Goal: Find specific page/section: Find specific page/section

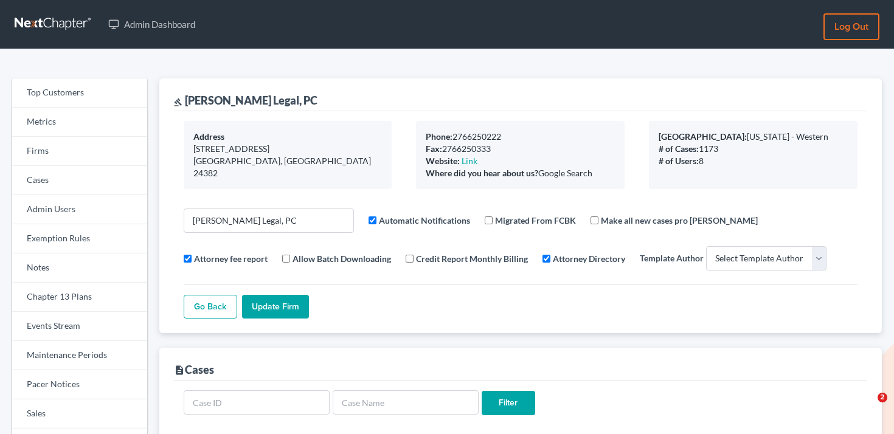
select select
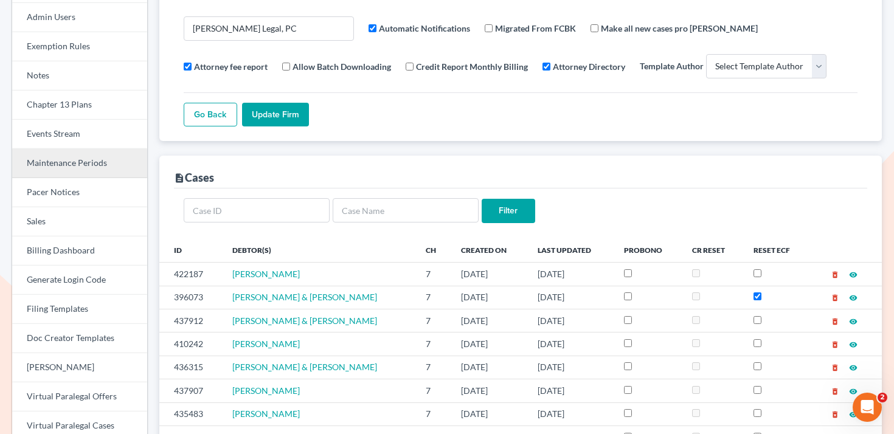
scroll to position [145, 0]
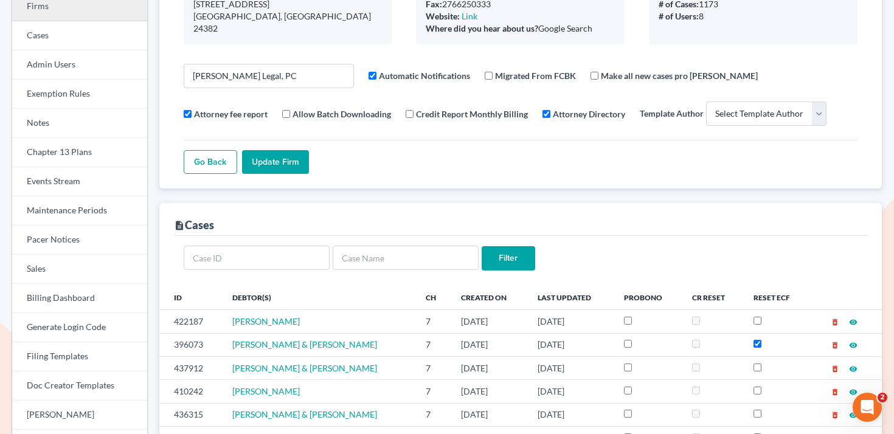
click at [97, 16] on link "Firms" at bounding box center [79, 6] width 135 height 29
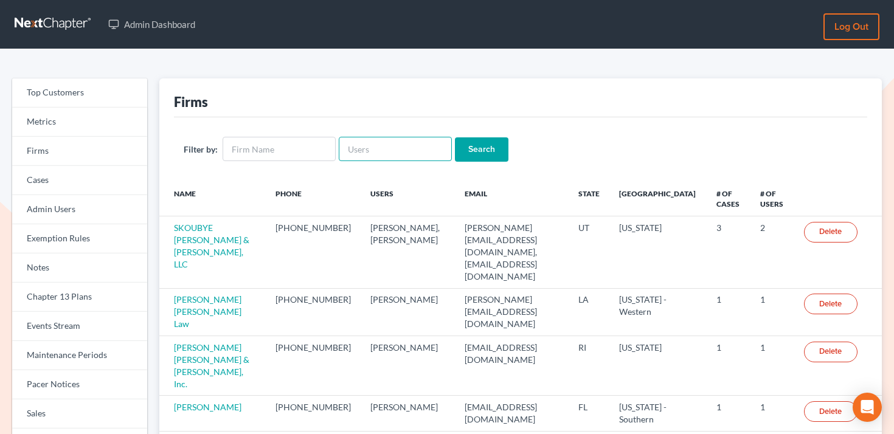
click at [382, 140] on input "text" at bounding box center [395, 149] width 113 height 24
paste input "437628"
type input "4"
click at [86, 325] on link "Events Stream" at bounding box center [79, 326] width 135 height 29
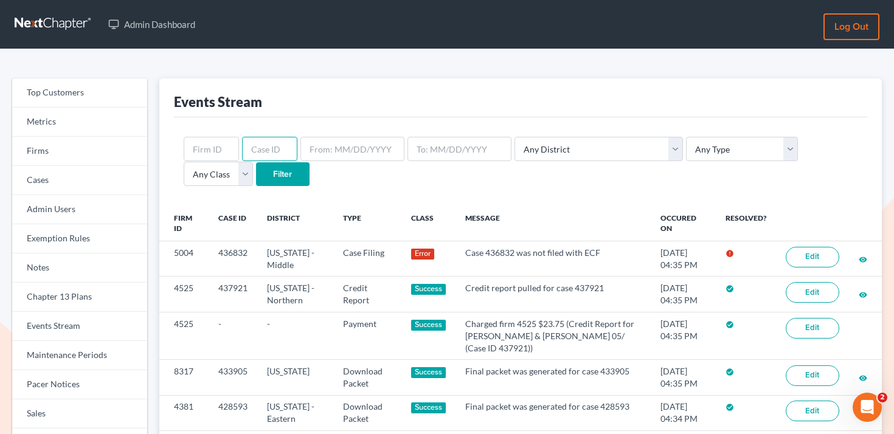
click at [281, 140] on input "text" at bounding box center [269, 149] width 55 height 24
paste input "437628"
type input "437628"
click at [256, 179] on input "Filter" at bounding box center [283, 174] width 54 height 24
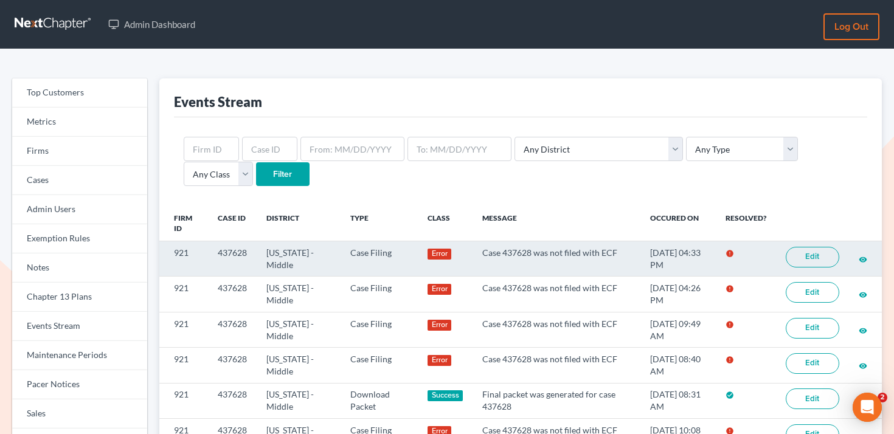
click at [814, 247] on link "Edit" at bounding box center [813, 257] width 54 height 21
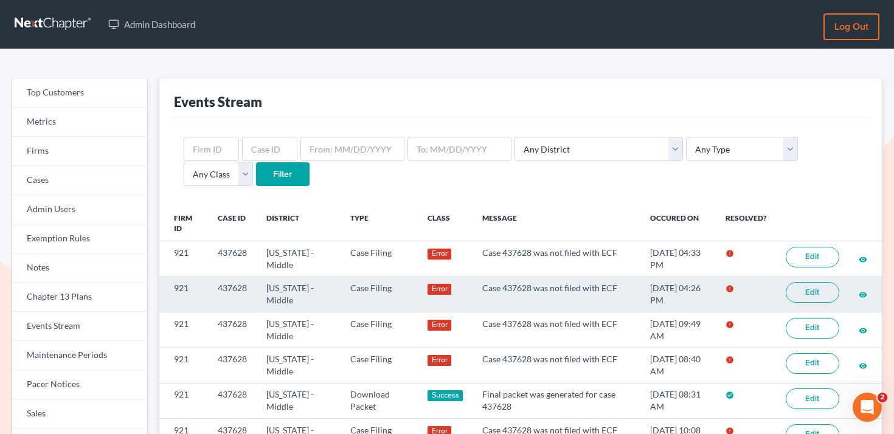
click at [824, 293] on link "Edit" at bounding box center [813, 292] width 54 height 21
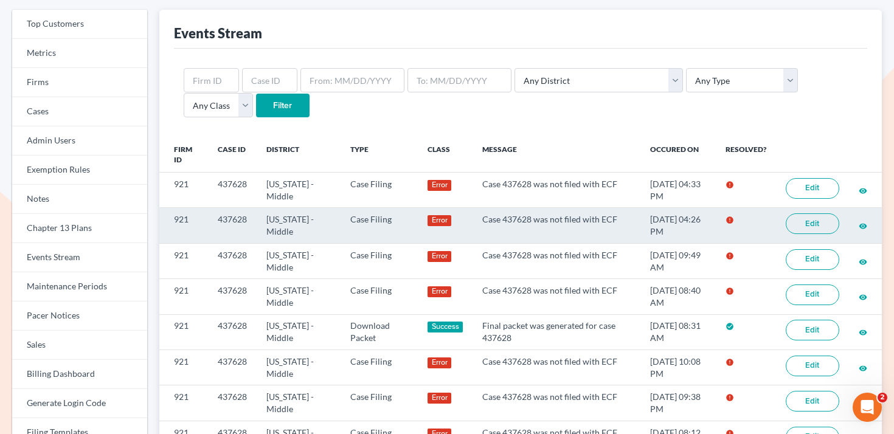
scroll to position [72, 0]
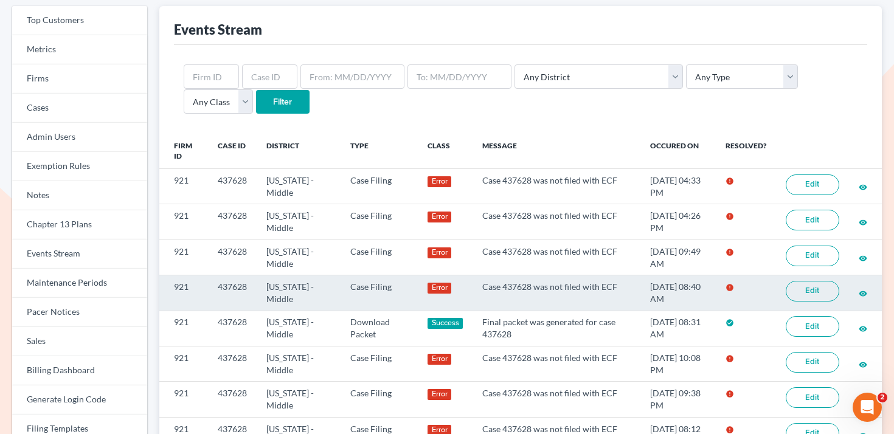
click at [817, 286] on link "Edit" at bounding box center [813, 291] width 54 height 21
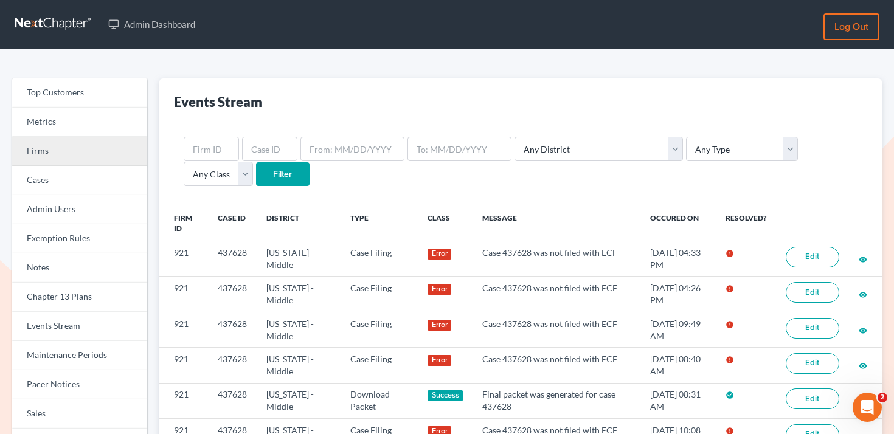
click at [102, 153] on link "Firms" at bounding box center [79, 151] width 135 height 29
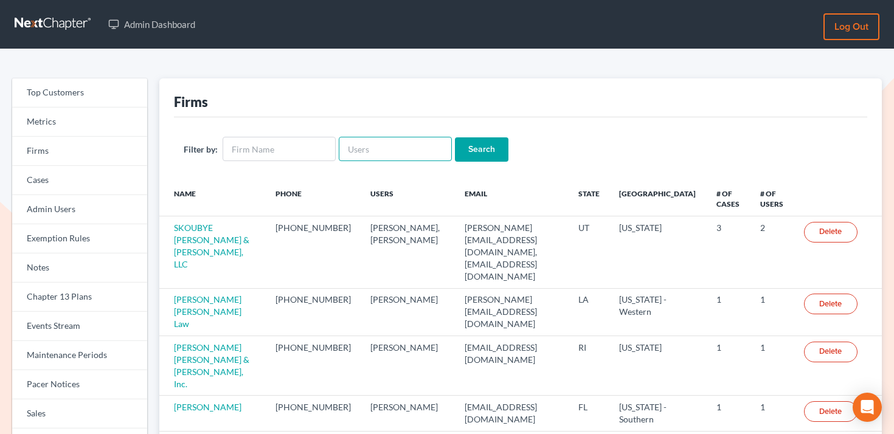
click at [357, 148] on input "text" at bounding box center [395, 149] width 113 height 24
paste input "[EMAIL_ADDRESS][DOMAIN_NAME]"
type input "[EMAIL_ADDRESS][DOMAIN_NAME]"
click at [483, 149] on input "Search" at bounding box center [482, 149] width 54 height 24
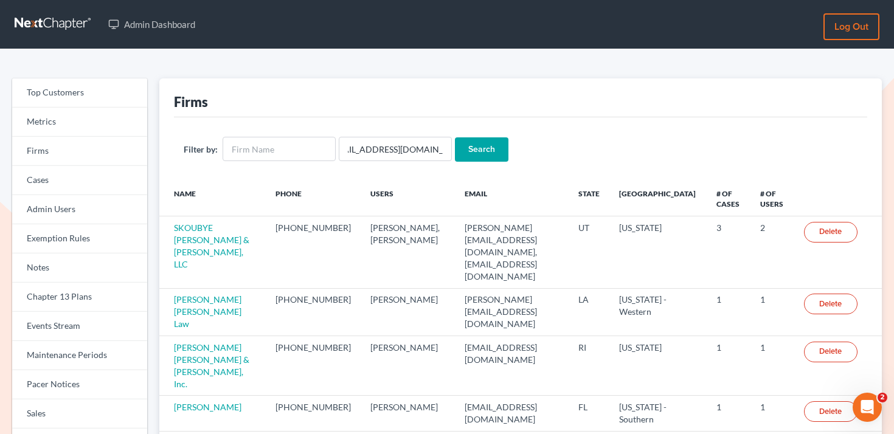
scroll to position [0, 0]
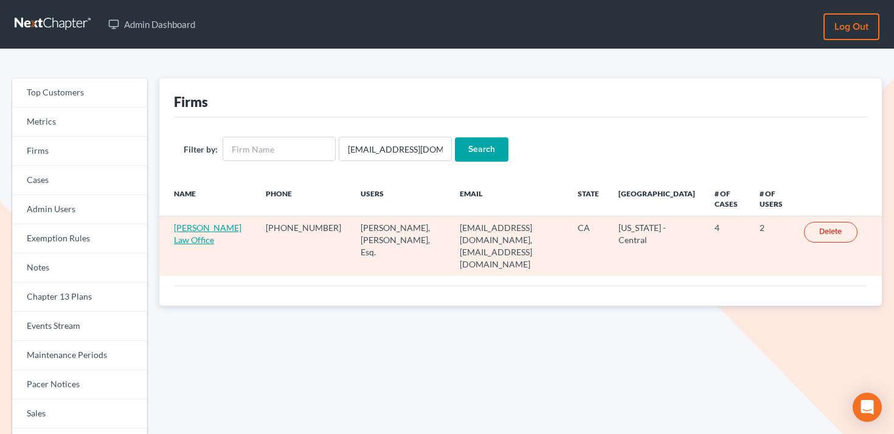
click at [211, 231] on link "Hoover Law Office" at bounding box center [207, 234] width 67 height 22
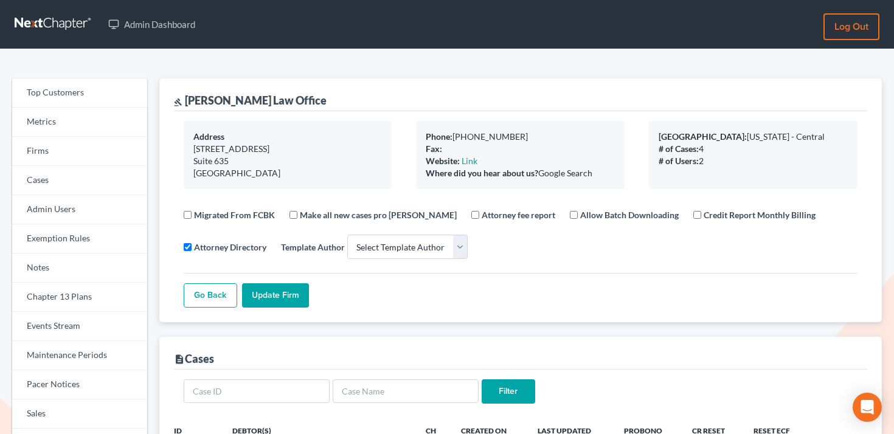
select select
click at [64, 152] on link "Firms" at bounding box center [79, 151] width 135 height 29
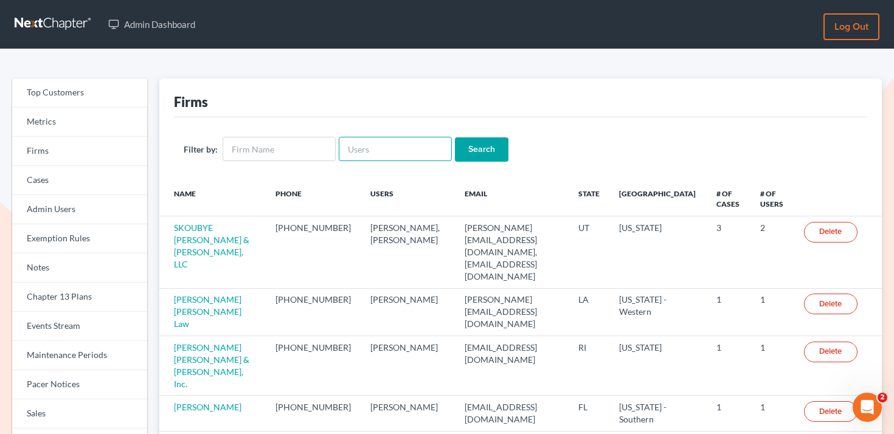
click at [373, 157] on input "text" at bounding box center [395, 149] width 113 height 24
paste input "[PERSON_NAME][EMAIL_ADDRESS][DOMAIN_NAME]"
type input "[PERSON_NAME][EMAIL_ADDRESS][DOMAIN_NAME]"
click at [476, 154] on input "Search" at bounding box center [482, 149] width 54 height 24
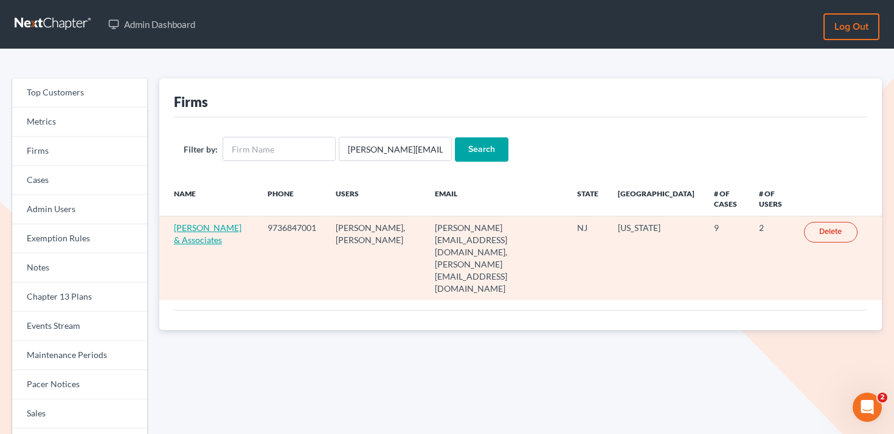
click at [210, 231] on link "Beylerian & Associates" at bounding box center [207, 234] width 67 height 22
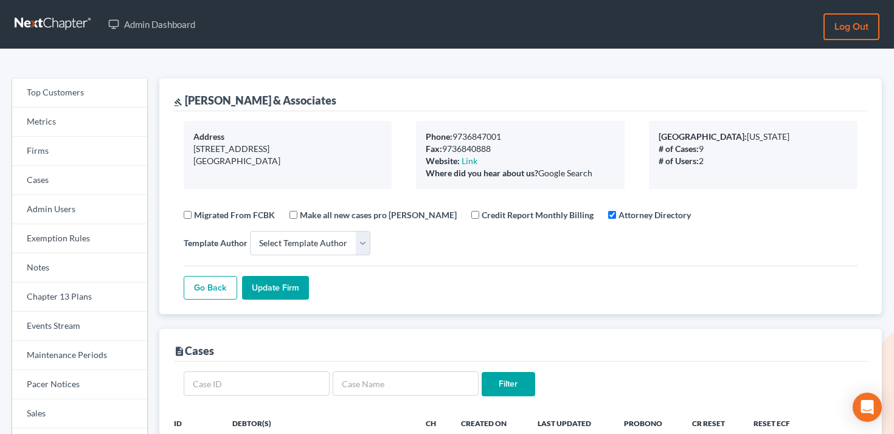
select select
click at [92, 330] on link "Events Stream" at bounding box center [79, 326] width 135 height 29
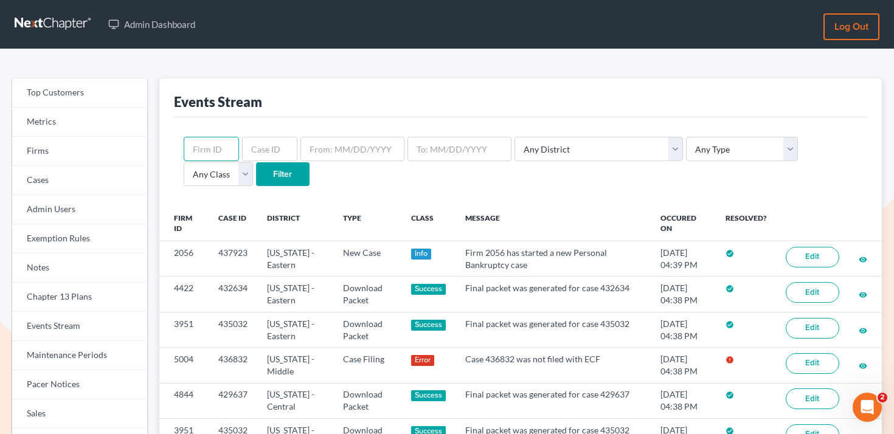
click at [209, 149] on input "text" at bounding box center [211, 149] width 55 height 24
paste input "7833"
type input "7833"
click at [256, 168] on input "Filter" at bounding box center [283, 174] width 54 height 24
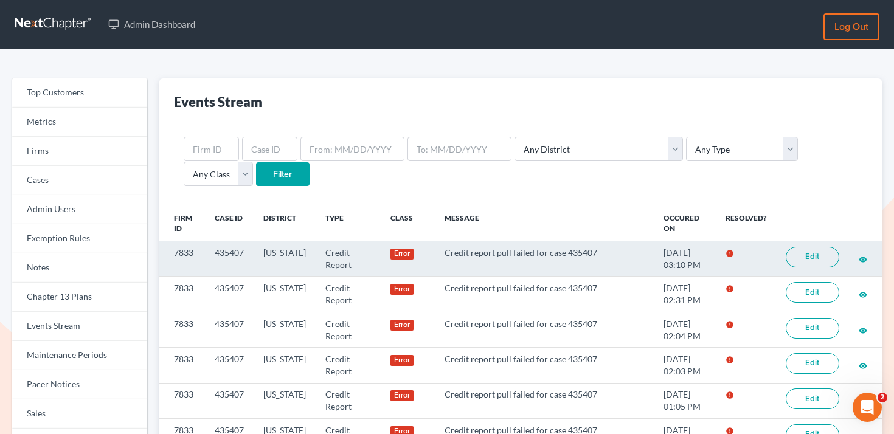
click at [801, 254] on link "Edit" at bounding box center [813, 257] width 54 height 21
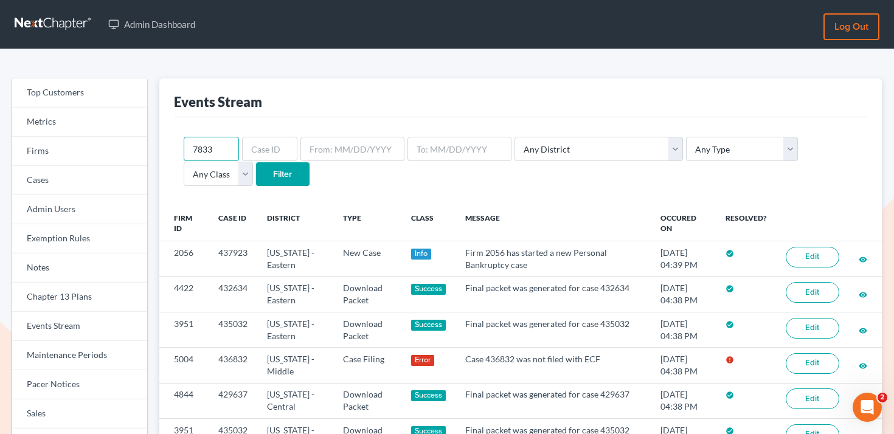
click at [203, 145] on input "7833" at bounding box center [211, 149] width 55 height 24
paste input "5004"
type input "5004"
click at [256, 162] on input "Filter" at bounding box center [283, 174] width 54 height 24
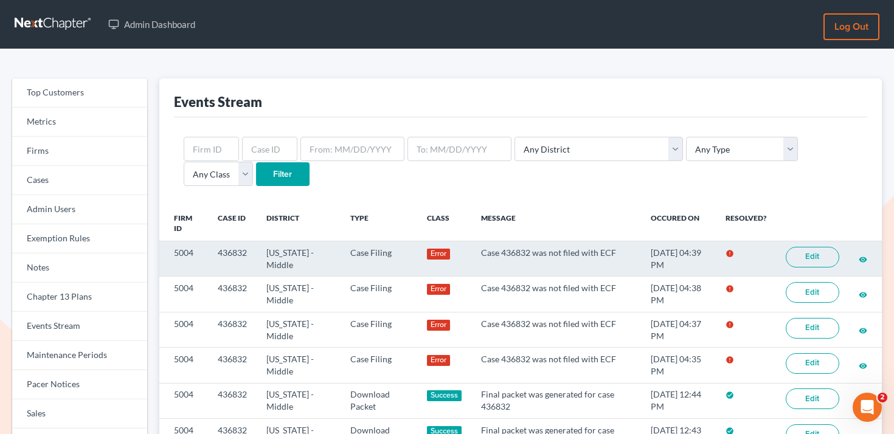
click at [818, 258] on link "Edit" at bounding box center [813, 257] width 54 height 21
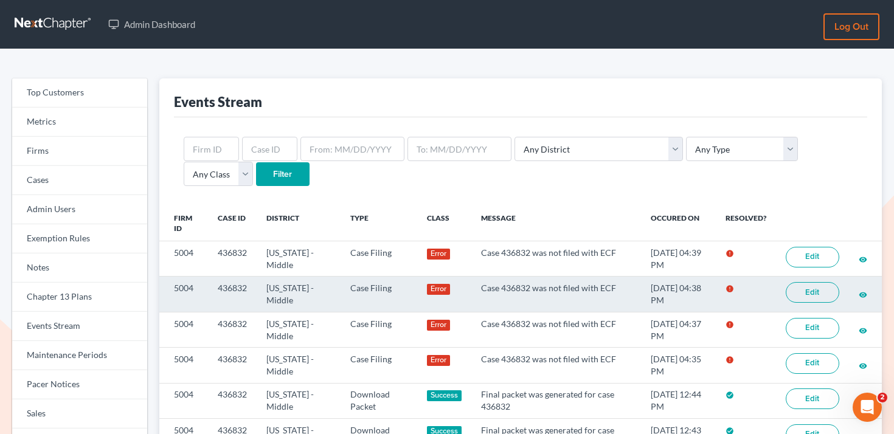
click at [804, 291] on link "Edit" at bounding box center [813, 292] width 54 height 21
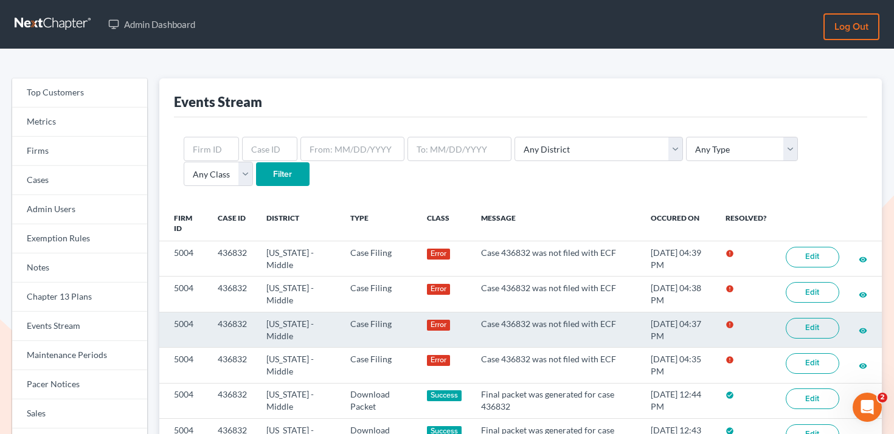
click at [824, 322] on link "Edit" at bounding box center [813, 328] width 54 height 21
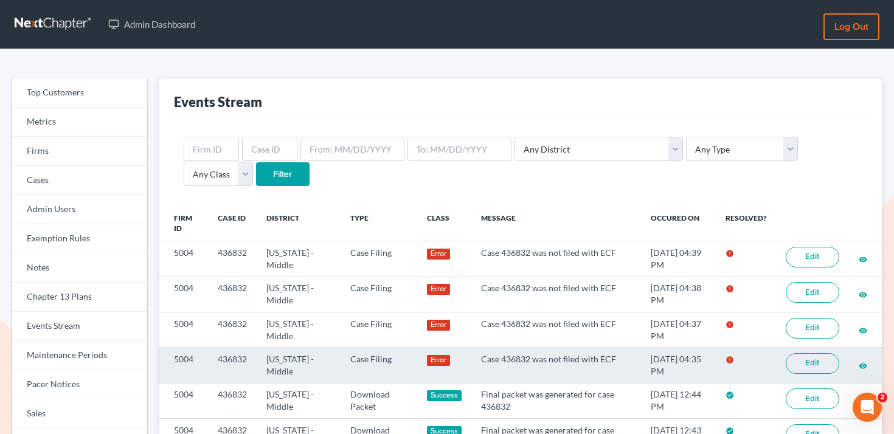
click at [800, 359] on link "Edit" at bounding box center [813, 363] width 54 height 21
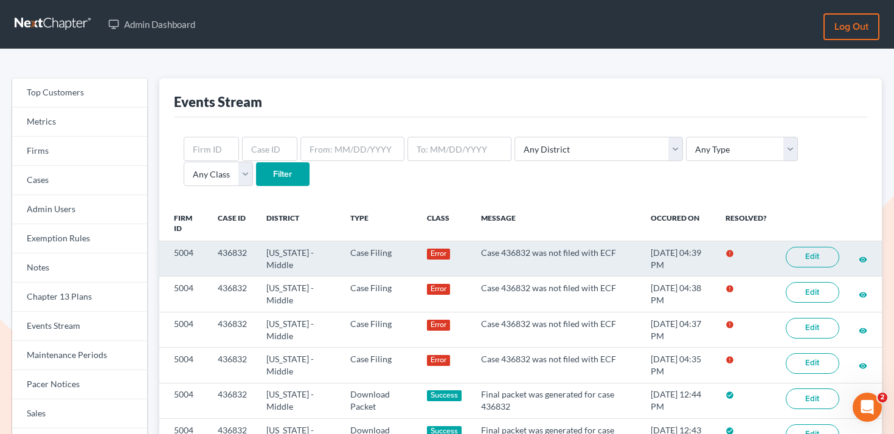
click at [248, 243] on td "436832" at bounding box center [232, 258] width 49 height 35
click at [244, 246] on td "436832" at bounding box center [232, 258] width 49 height 35
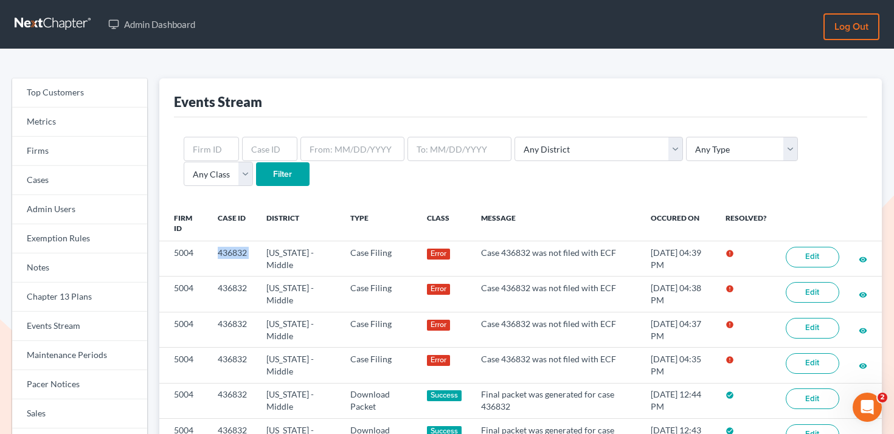
copy td "436832"
click at [137, 151] on link "Firms" at bounding box center [79, 151] width 135 height 29
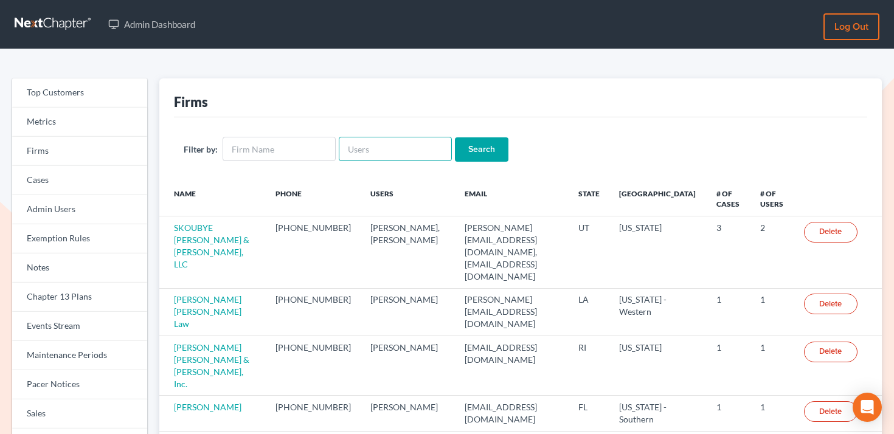
click at [371, 150] on input "text" at bounding box center [395, 149] width 113 height 24
paste input "[PERSON_NAME][EMAIL_ADDRESS][DOMAIN_NAME]"
type input "yeimy@mynjlaw.com"
click at [474, 159] on input "Search" at bounding box center [482, 149] width 54 height 24
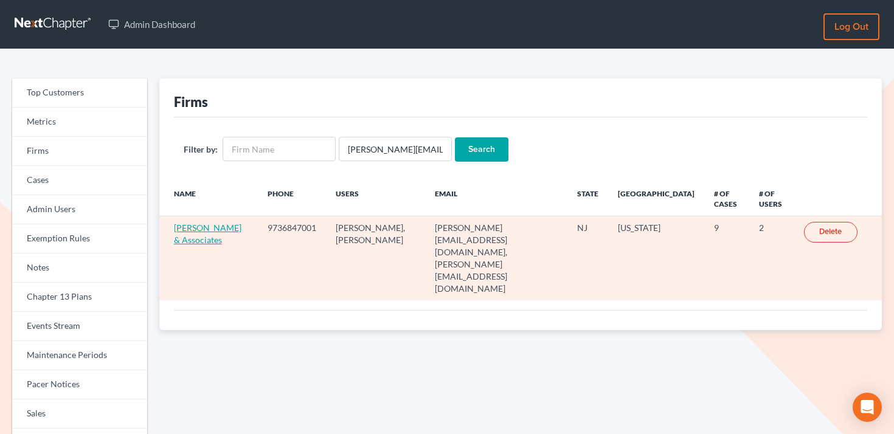
click at [191, 236] on link "[PERSON_NAME] & Associates" at bounding box center [207, 234] width 67 height 22
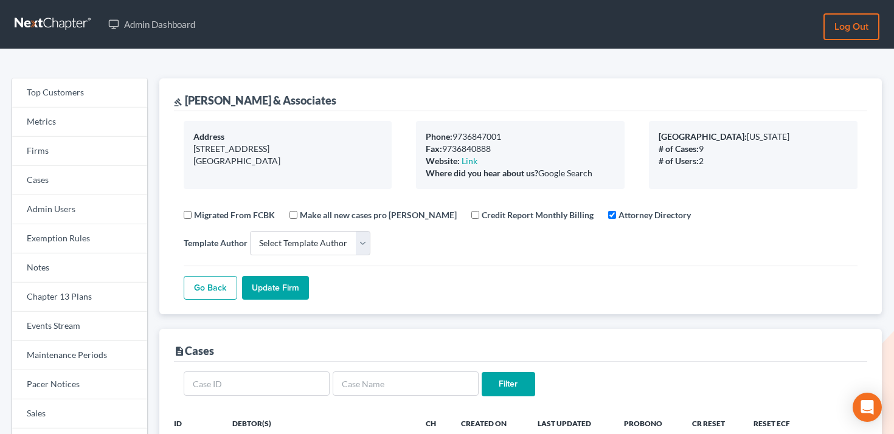
select select
click at [52, 326] on link "Events Stream" at bounding box center [79, 326] width 135 height 29
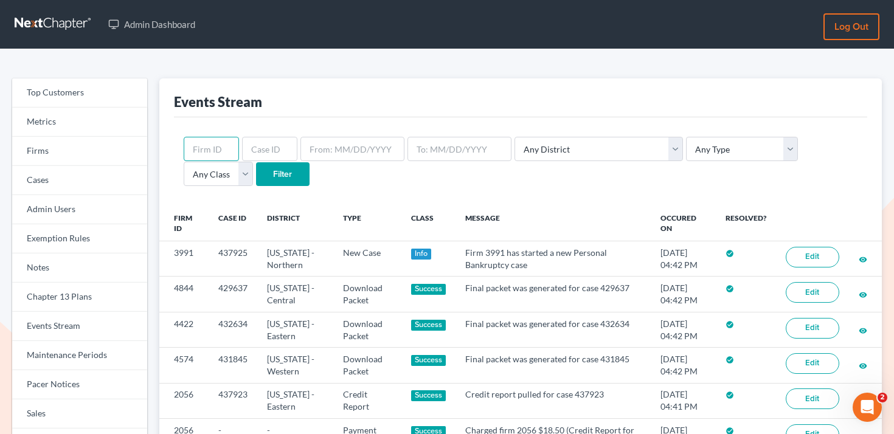
click at [207, 152] on input "text" at bounding box center [211, 149] width 55 height 24
paste input "7833"
type input "7833"
click at [256, 171] on input "Filter" at bounding box center [283, 174] width 54 height 24
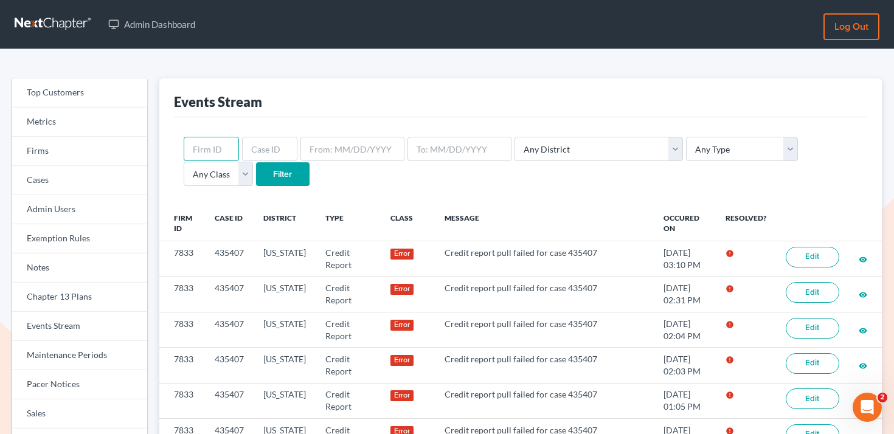
click at [205, 153] on input "text" at bounding box center [211, 149] width 55 height 24
paste input "5004"
type input "5004"
click at [256, 162] on input "Filter" at bounding box center [283, 174] width 54 height 24
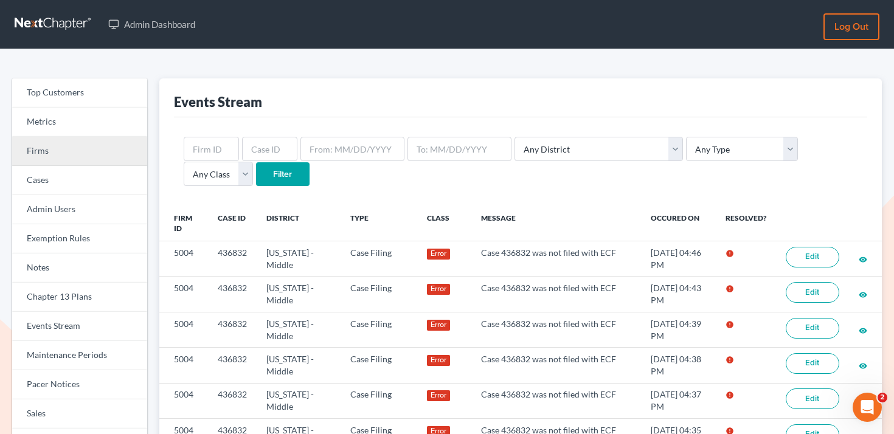
drag, startPoint x: 68, startPoint y: 142, endPoint x: 89, endPoint y: 157, distance: 26.2
click at [69, 142] on link "Firms" at bounding box center [79, 151] width 135 height 29
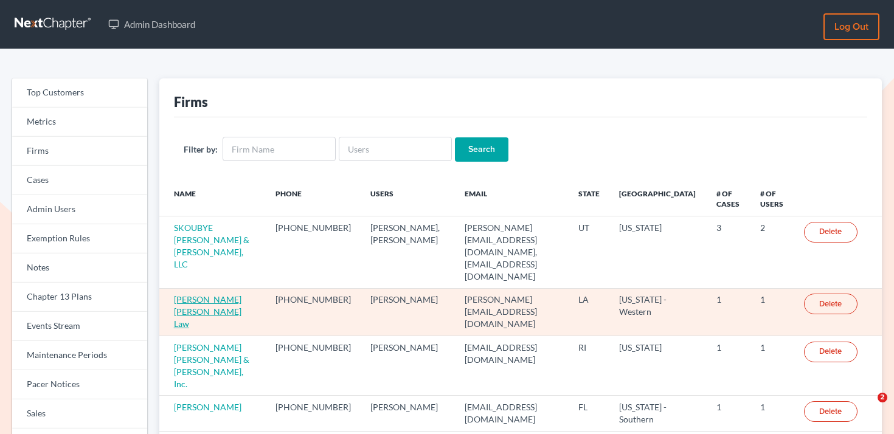
click at [215, 294] on link "E. Orum Young Law" at bounding box center [207, 311] width 67 height 35
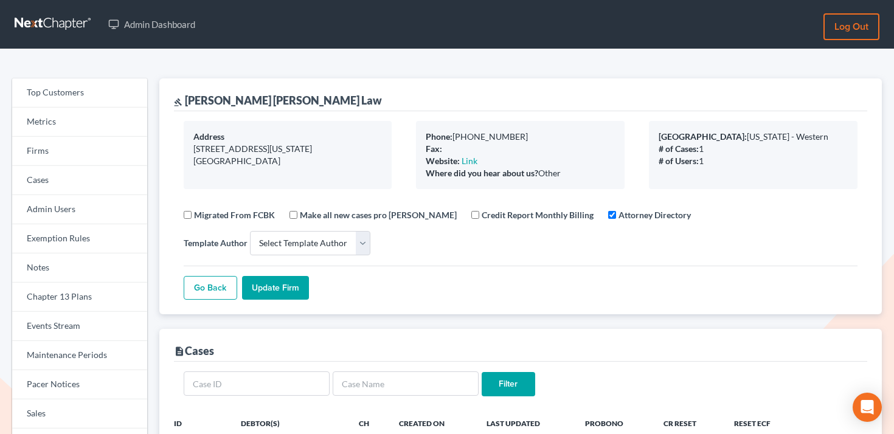
select select
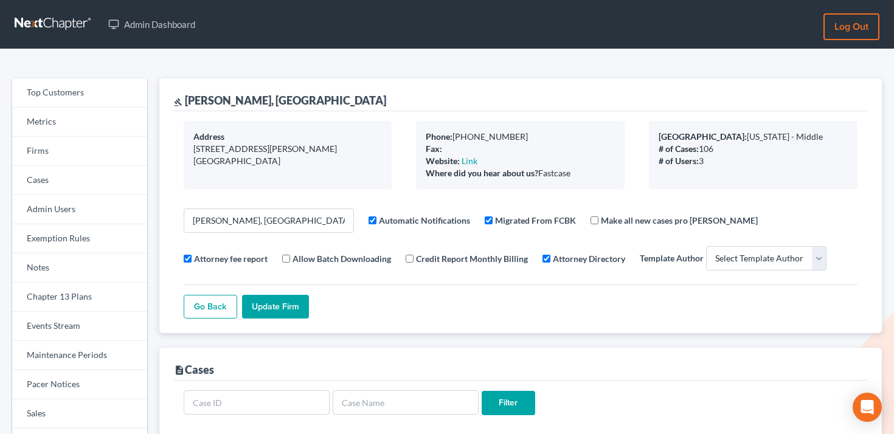
select select
drag, startPoint x: 281, startPoint y: 100, endPoint x: 186, endPoint y: 99, distance: 94.8
click at [186, 99] on div "gavel [PERSON_NAME], [GEOGRAPHIC_DATA]" at bounding box center [520, 94] width 693 height 33
copy div "[PERSON_NAME], [GEOGRAPHIC_DATA]"
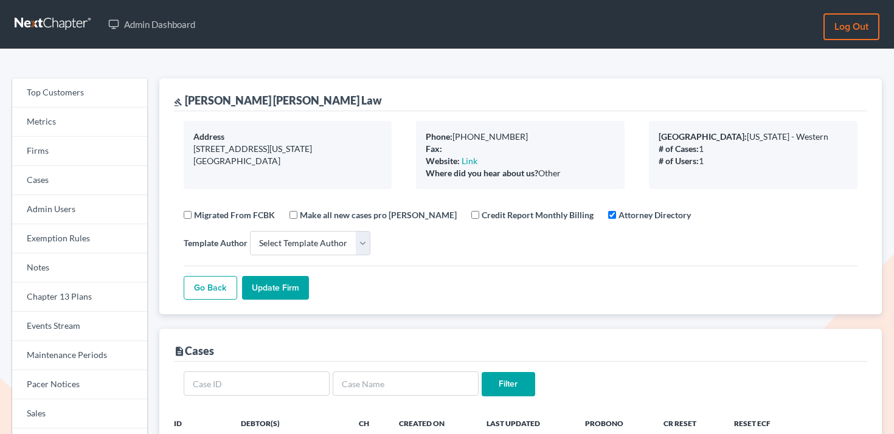
select select
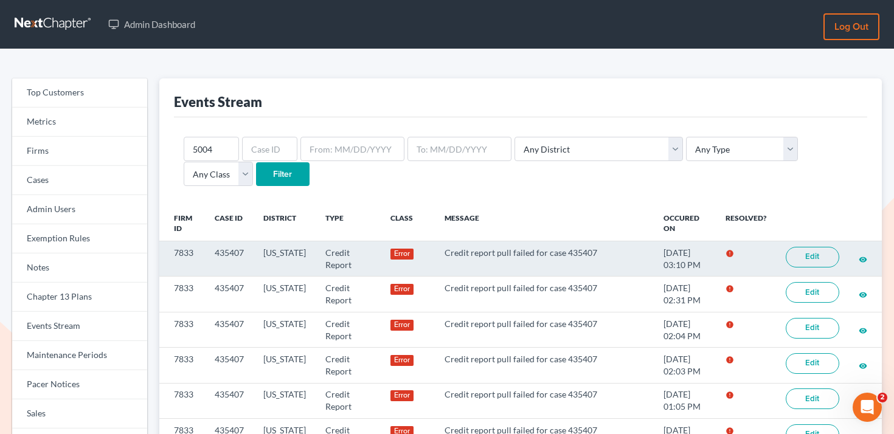
click at [188, 249] on td "7833" at bounding box center [182, 258] width 46 height 35
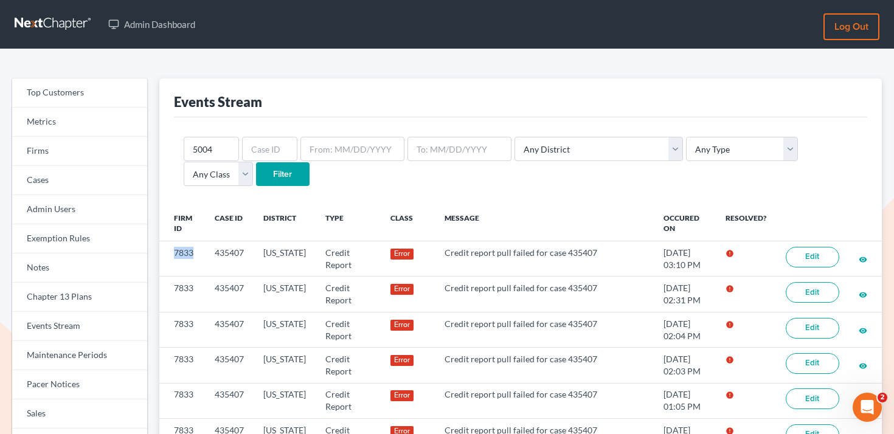
copy td "7833"
click at [223, 140] on input "5004" at bounding box center [211, 149] width 55 height 24
paste input "7833"
type input "7833"
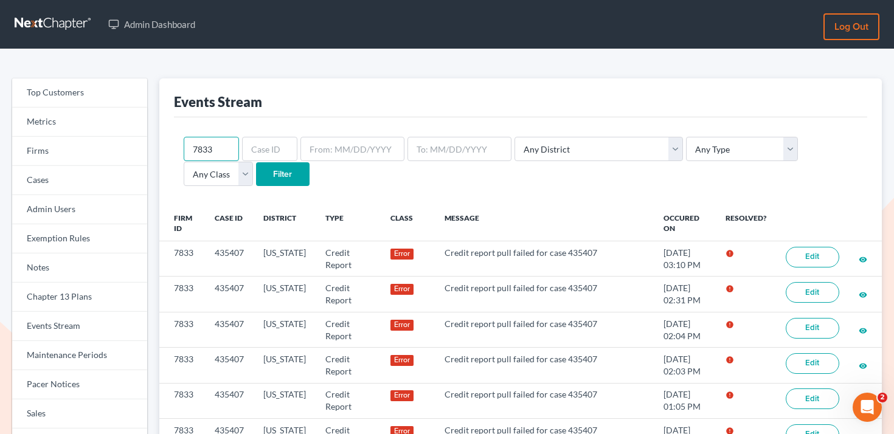
click at [256, 162] on input "Filter" at bounding box center [283, 174] width 54 height 24
